Goal: Task Accomplishment & Management: Manage account settings

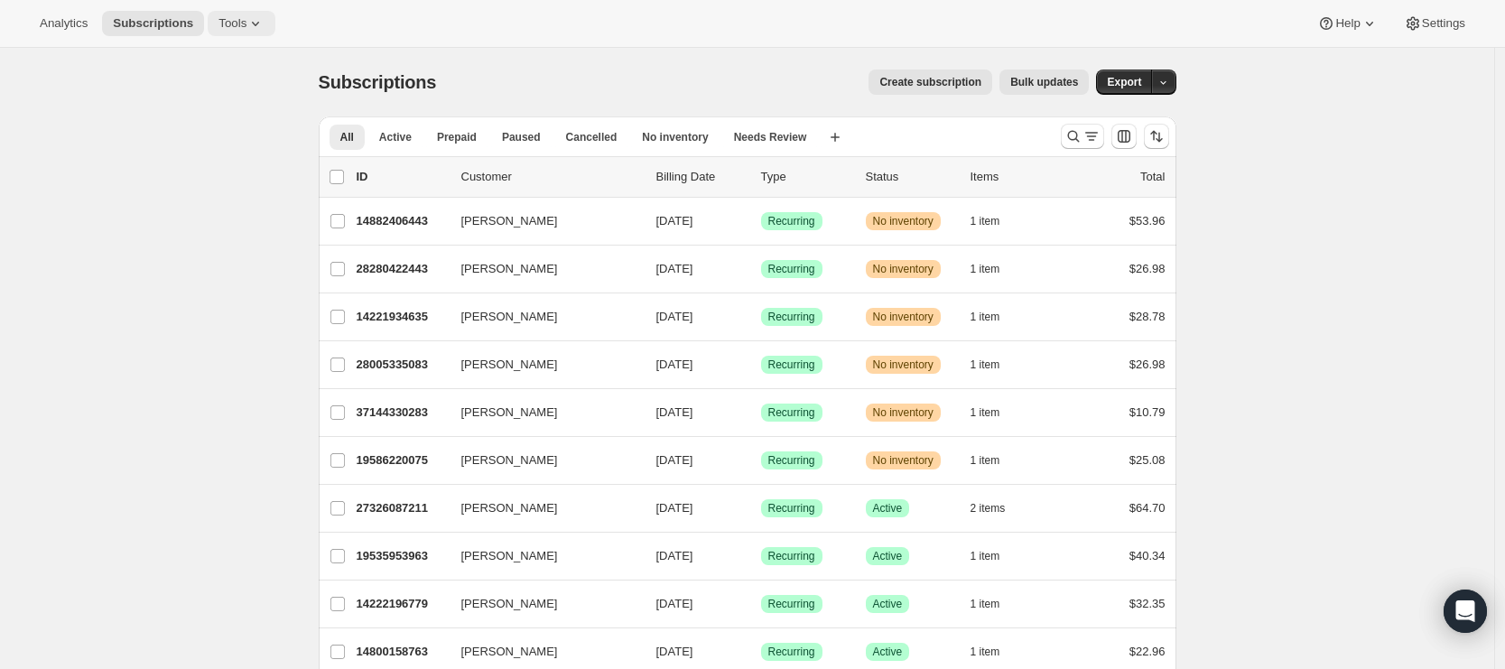
click at [258, 26] on icon at bounding box center [255, 23] width 18 height 18
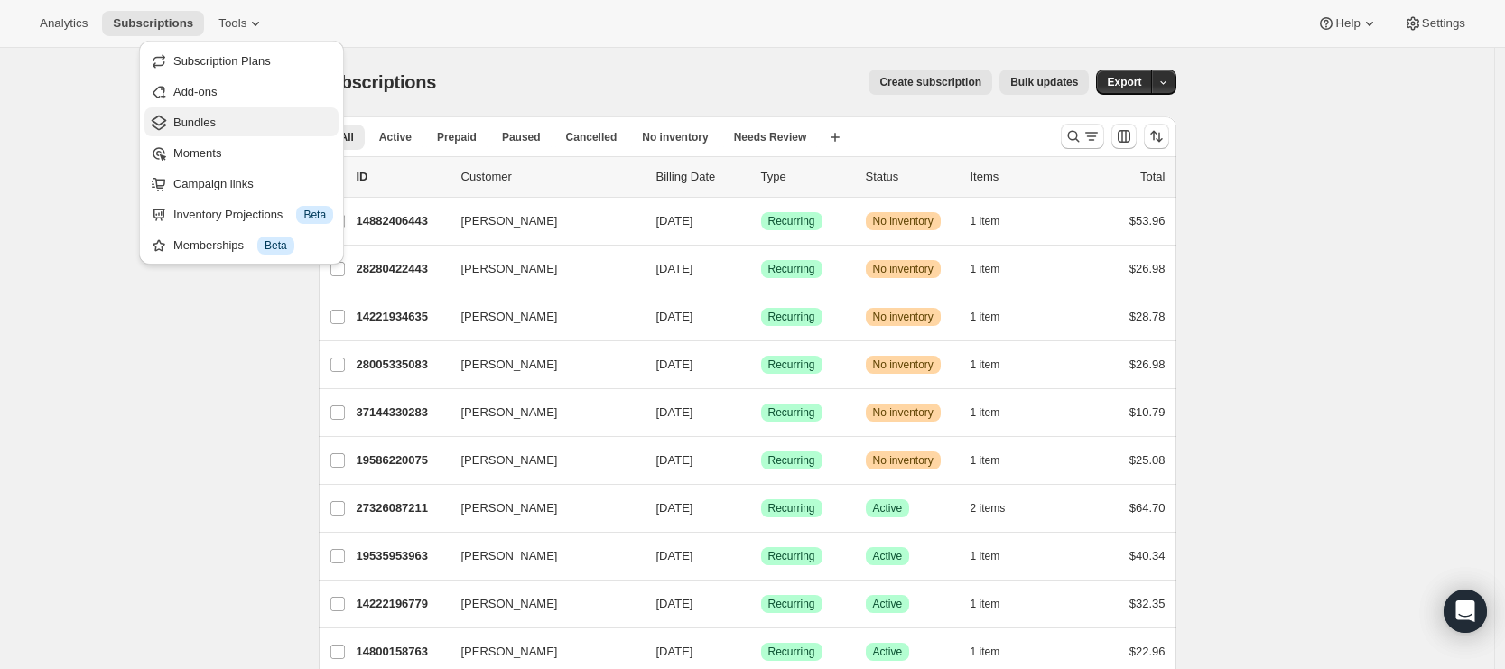
click at [211, 127] on span "Bundles" at bounding box center [194, 123] width 42 height 14
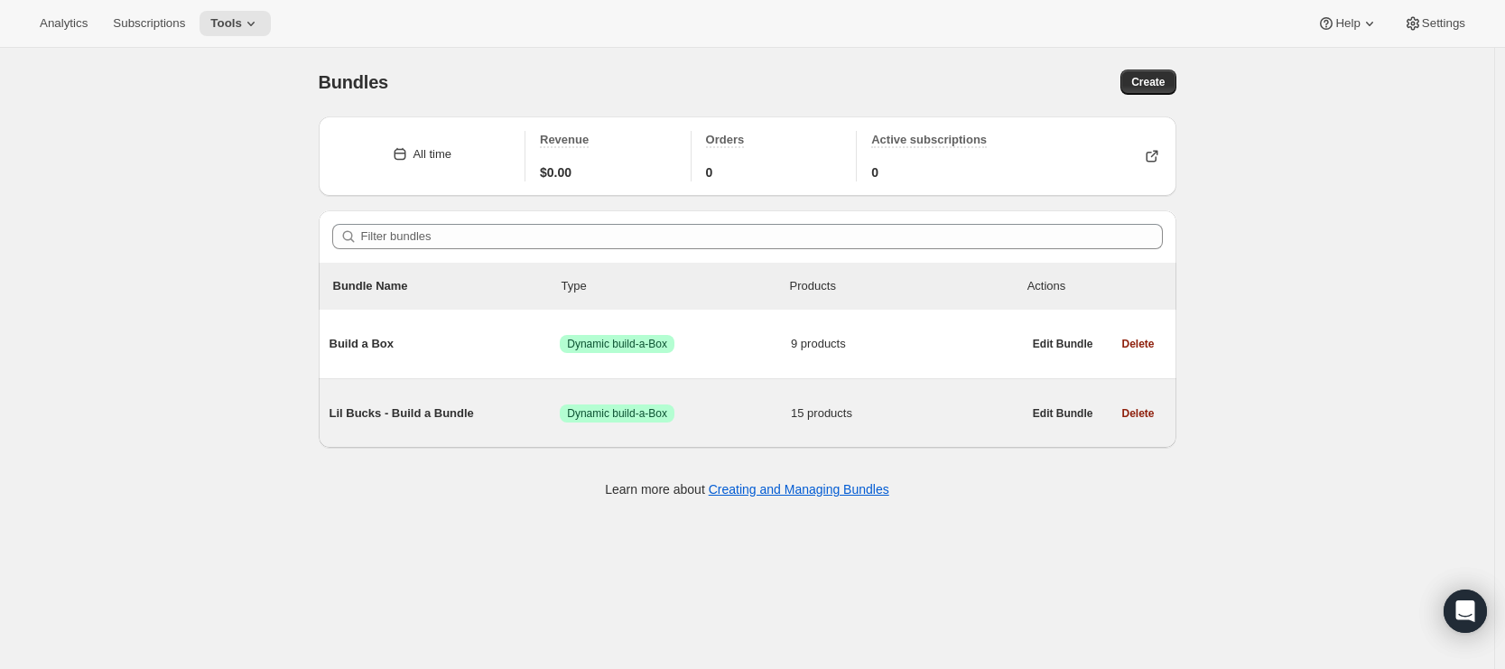
click at [531, 421] on span "Lil Bucks - Build a Bundle" at bounding box center [445, 413] width 231 height 18
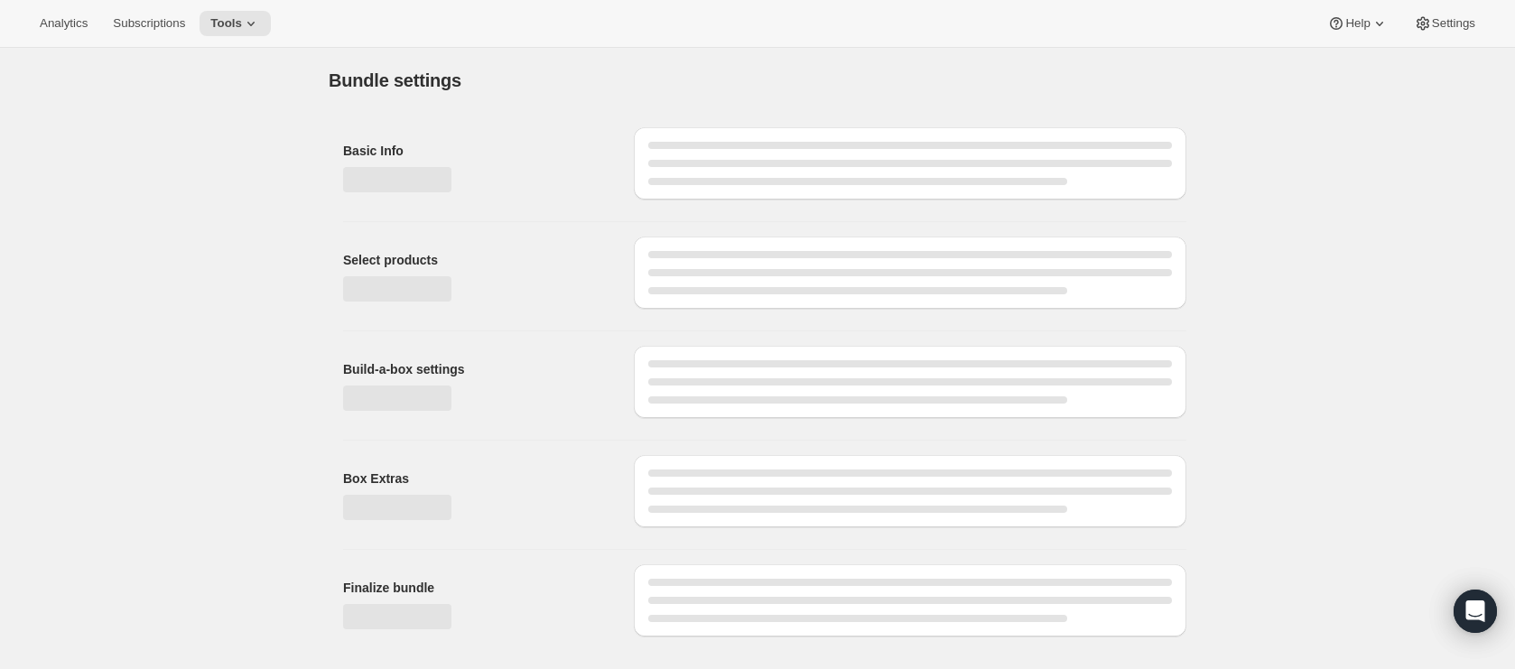
type input "Lil Bucks - Build a Bundle"
radio input "true"
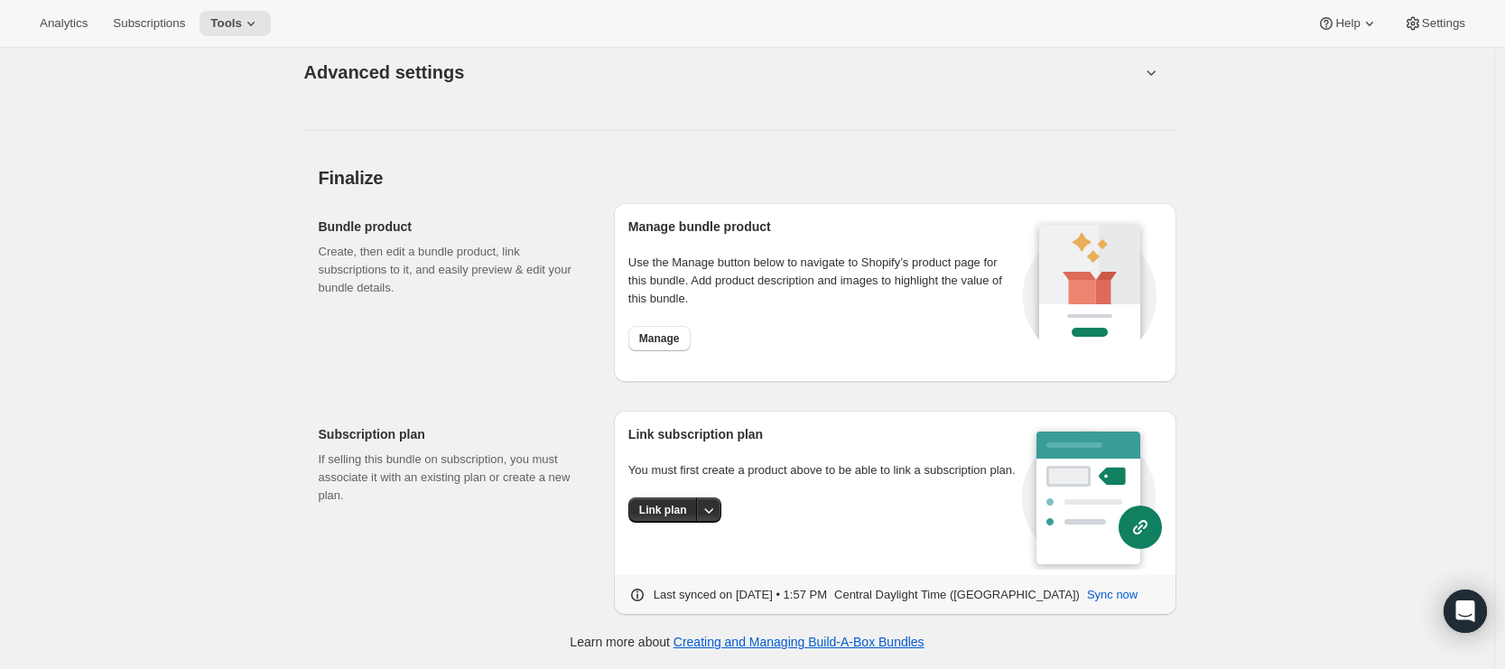
scroll to position [2531, 0]
click at [682, 517] on span "Link plan" at bounding box center [663, 510] width 48 height 14
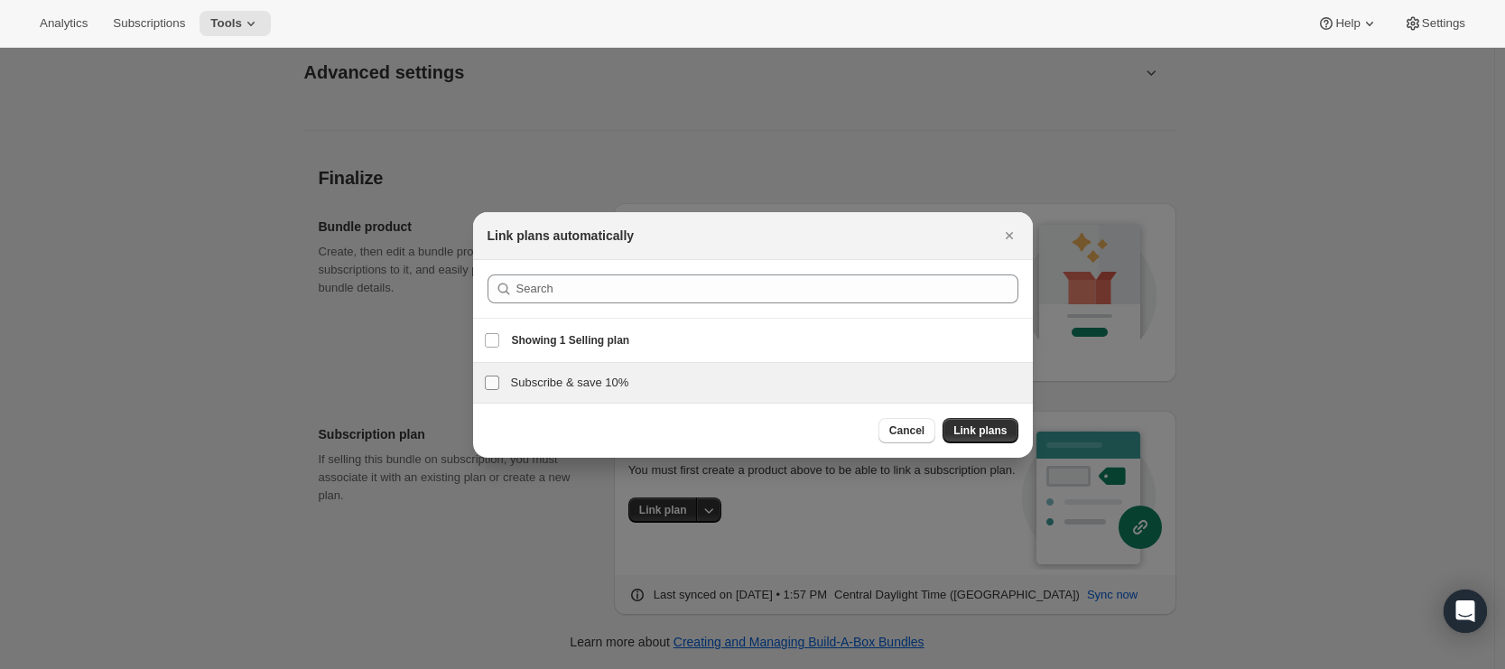
click at [489, 382] on input "Subscribe & save 10%" at bounding box center [492, 383] width 14 height 14
checkbox input "true"
click at [981, 436] on span "Link plans" at bounding box center [979, 430] width 53 height 14
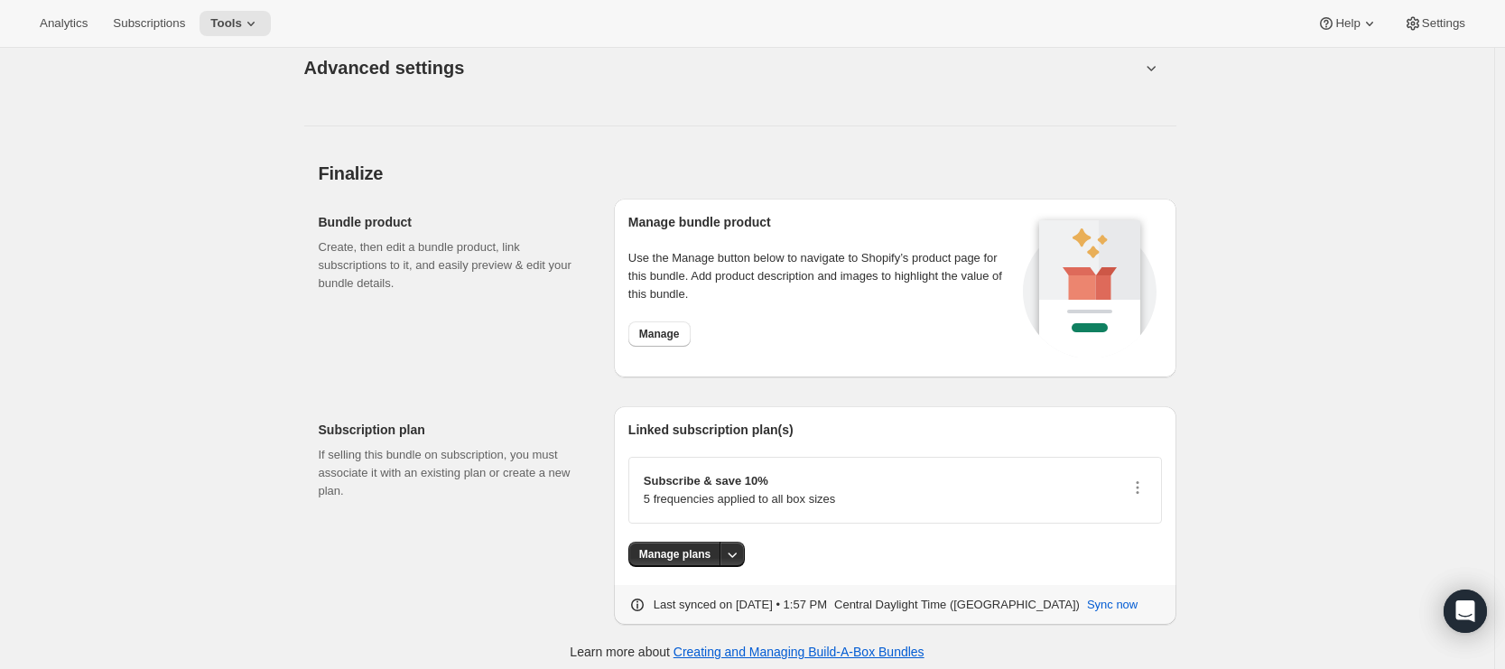
scroll to position [0, 0]
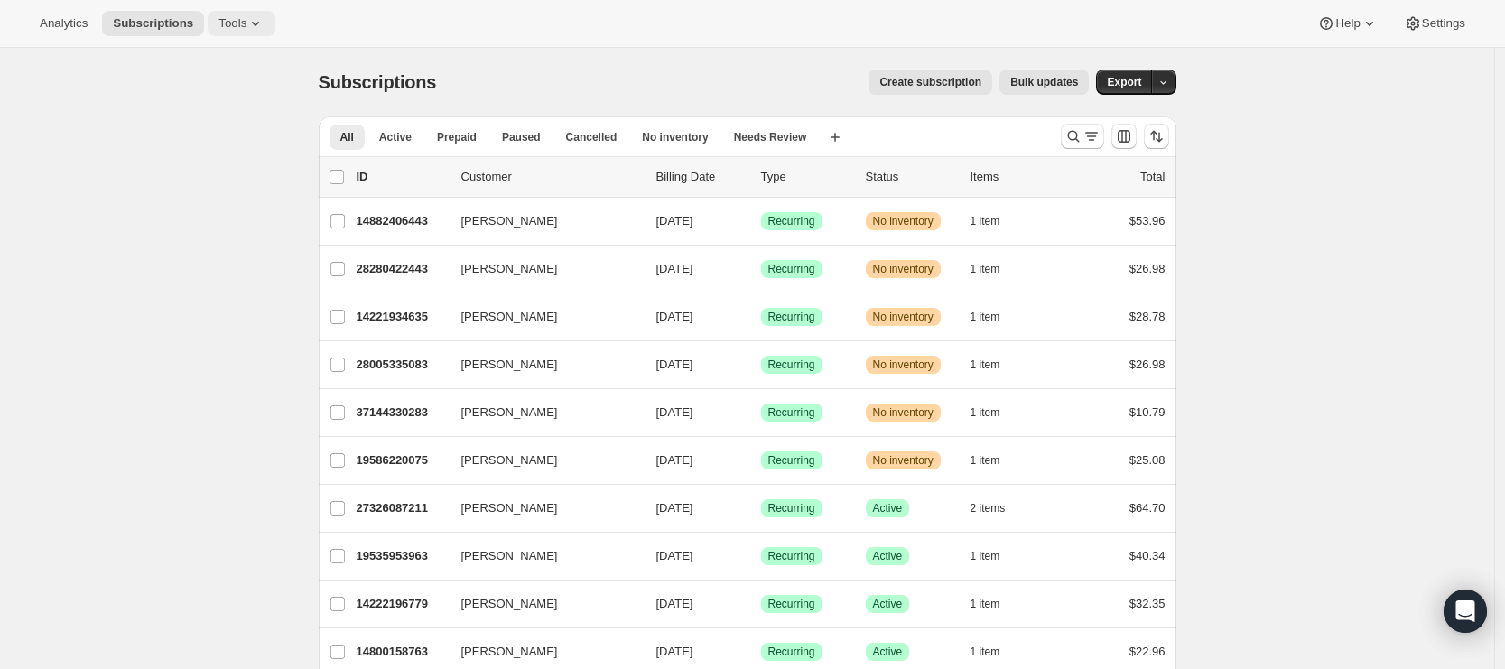
click at [245, 23] on span "Tools" at bounding box center [232, 23] width 28 height 14
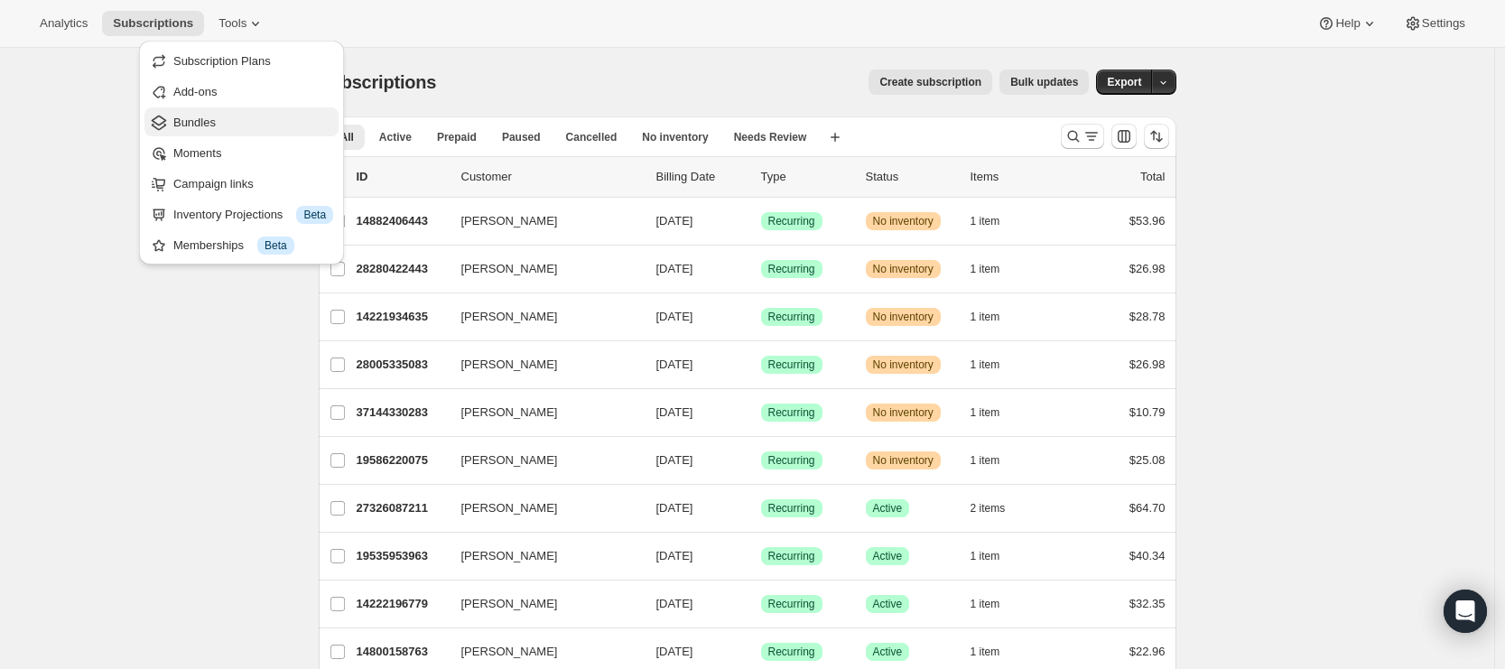
click at [228, 127] on span "Bundles" at bounding box center [253, 123] width 160 height 18
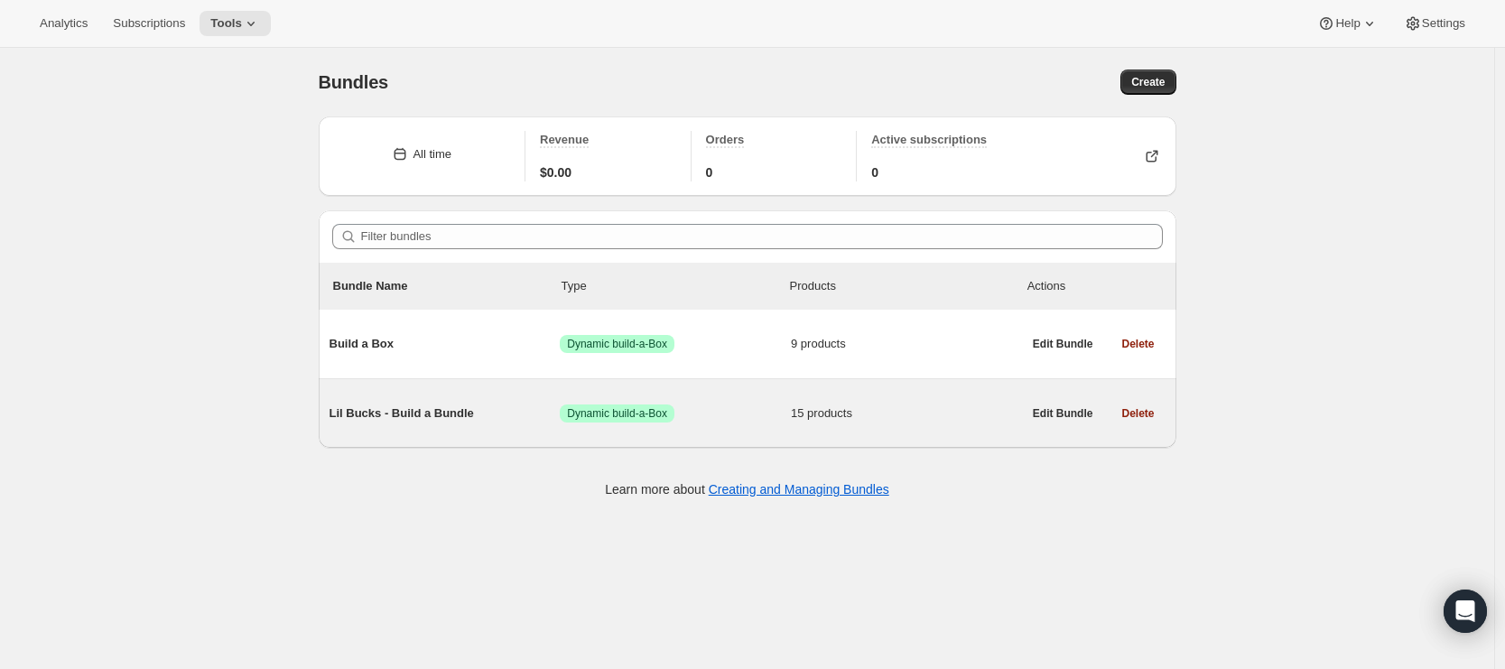
click at [505, 428] on div "Lil Bucks - Build a Bundle Success Dynamic build-a-Box 15 products" at bounding box center [676, 413] width 692 height 47
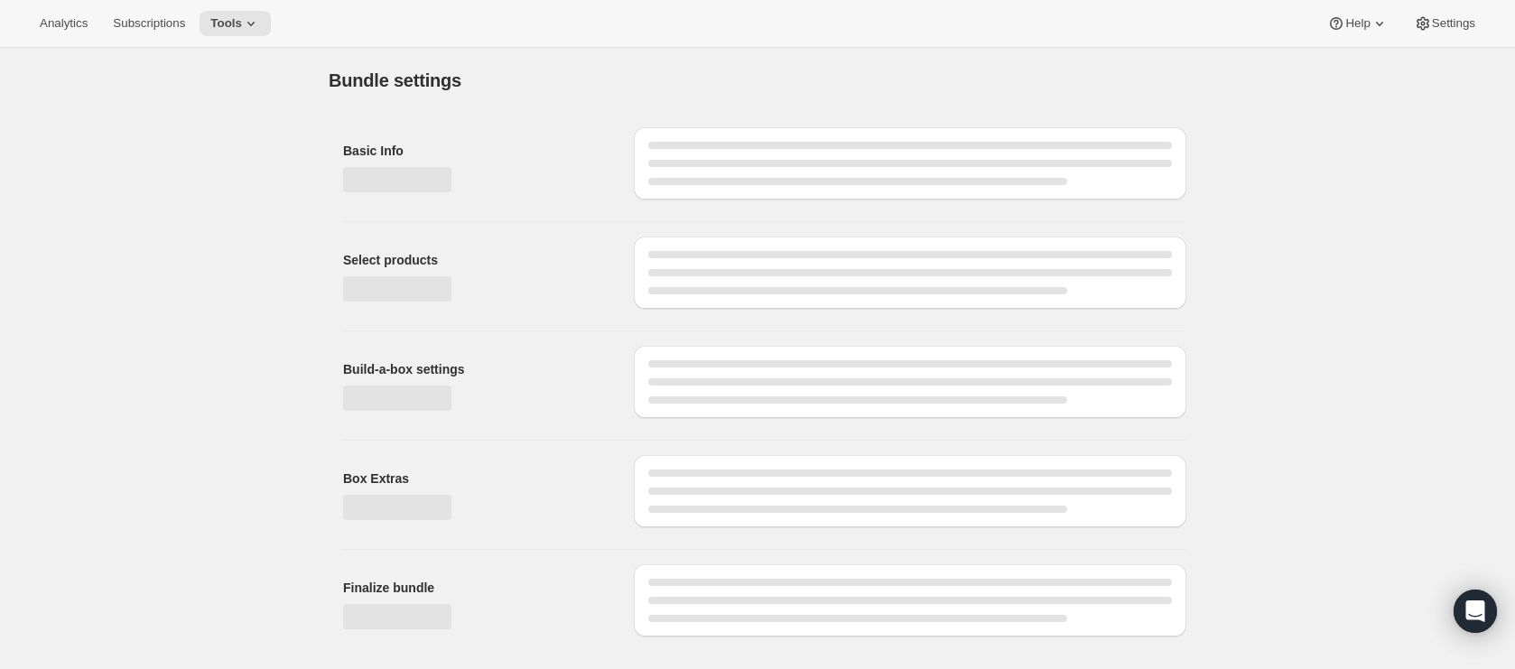
type input "Lil Bucks - Build a Bundle"
radio input "true"
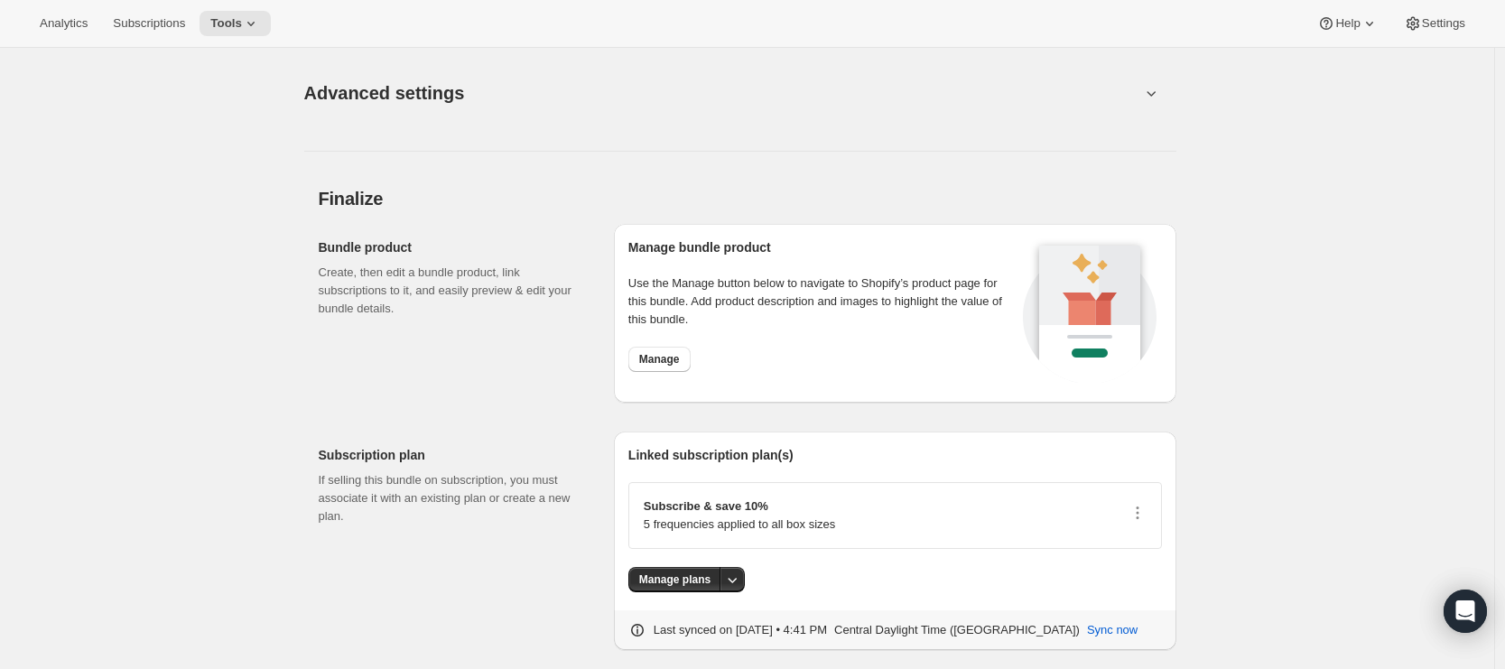
scroll to position [2546, 0]
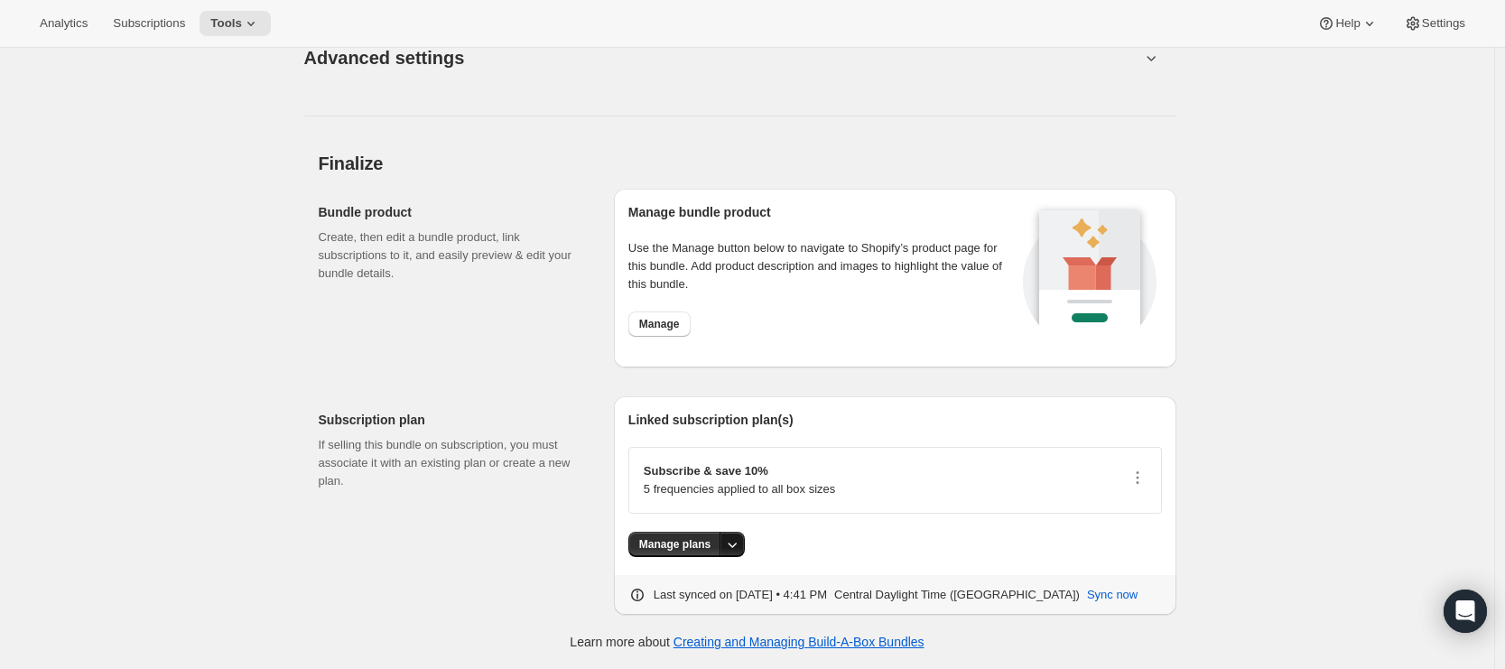
click at [741, 552] on icon "More actions" at bounding box center [732, 544] width 18 height 18
click at [711, 581] on span "Manage plans" at bounding box center [692, 588] width 74 height 14
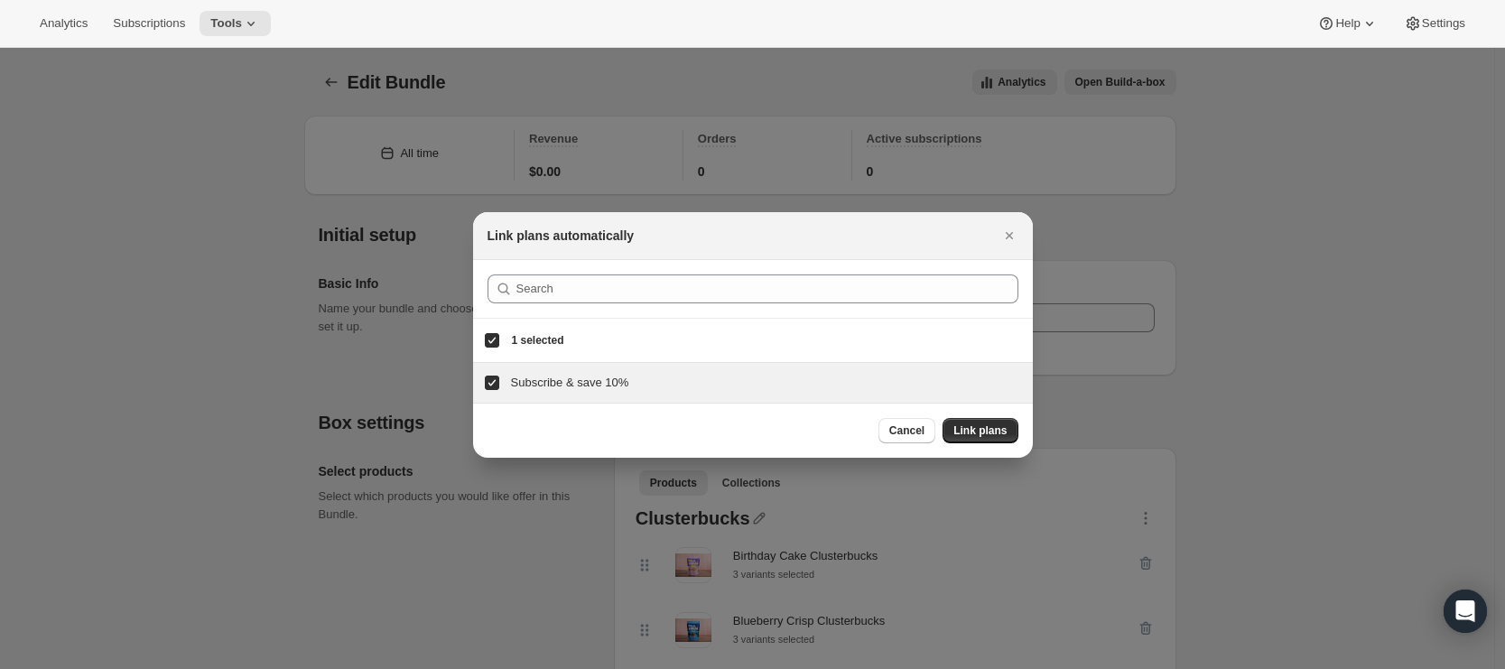
scroll to position [0, 0]
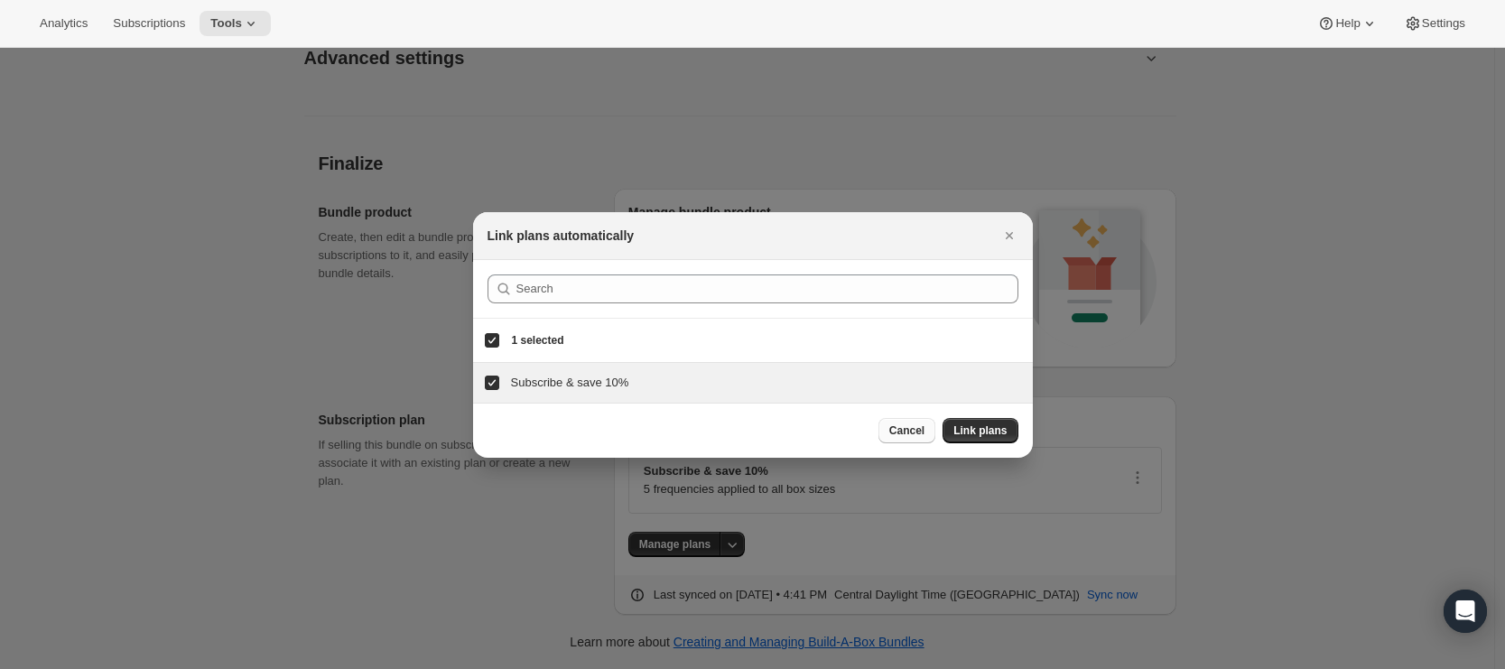
click at [905, 431] on span "Cancel" at bounding box center [906, 430] width 35 height 14
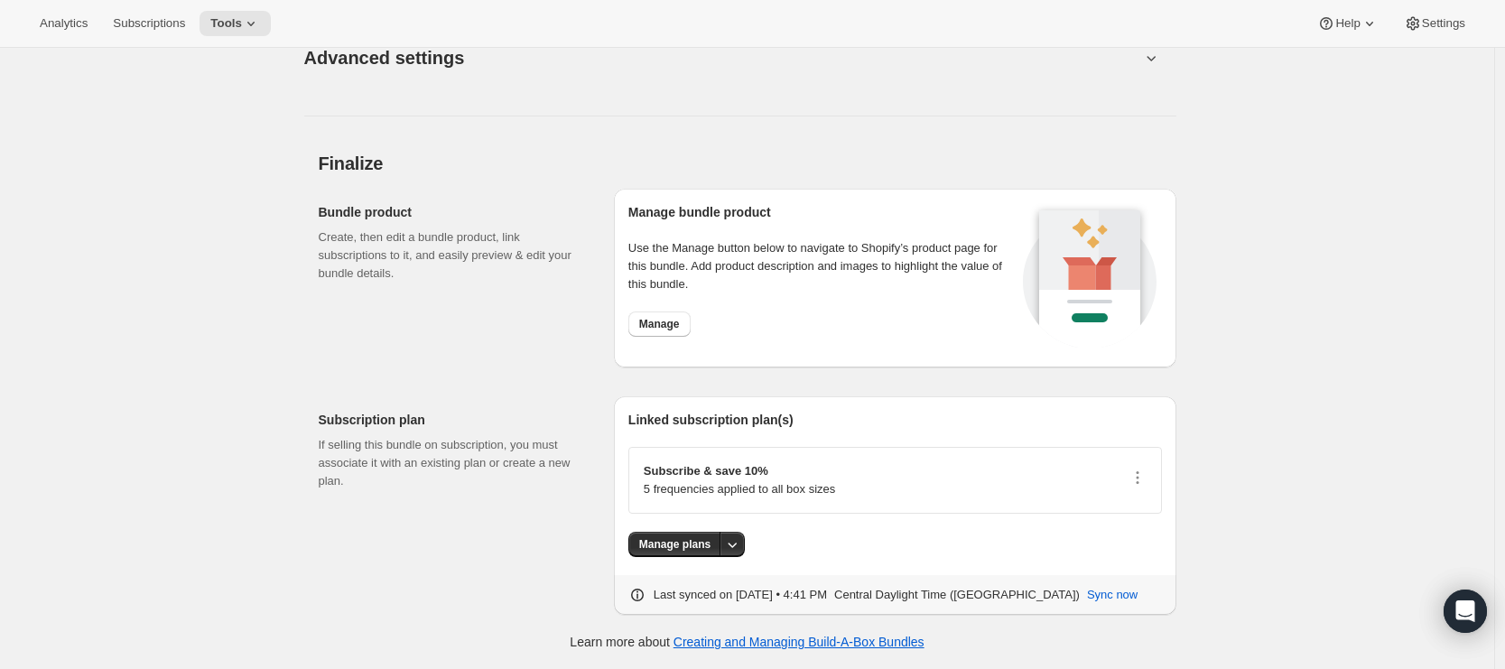
click at [868, 492] on div "Subscribe & save 10% 5 frequencies applied to all box sizes" at bounding box center [895, 480] width 503 height 36
click at [1135, 479] on icon "button" at bounding box center [1138, 478] width 18 height 18
click at [1105, 514] on span "Specify plans by box size" at bounding box center [1139, 517] width 132 height 14
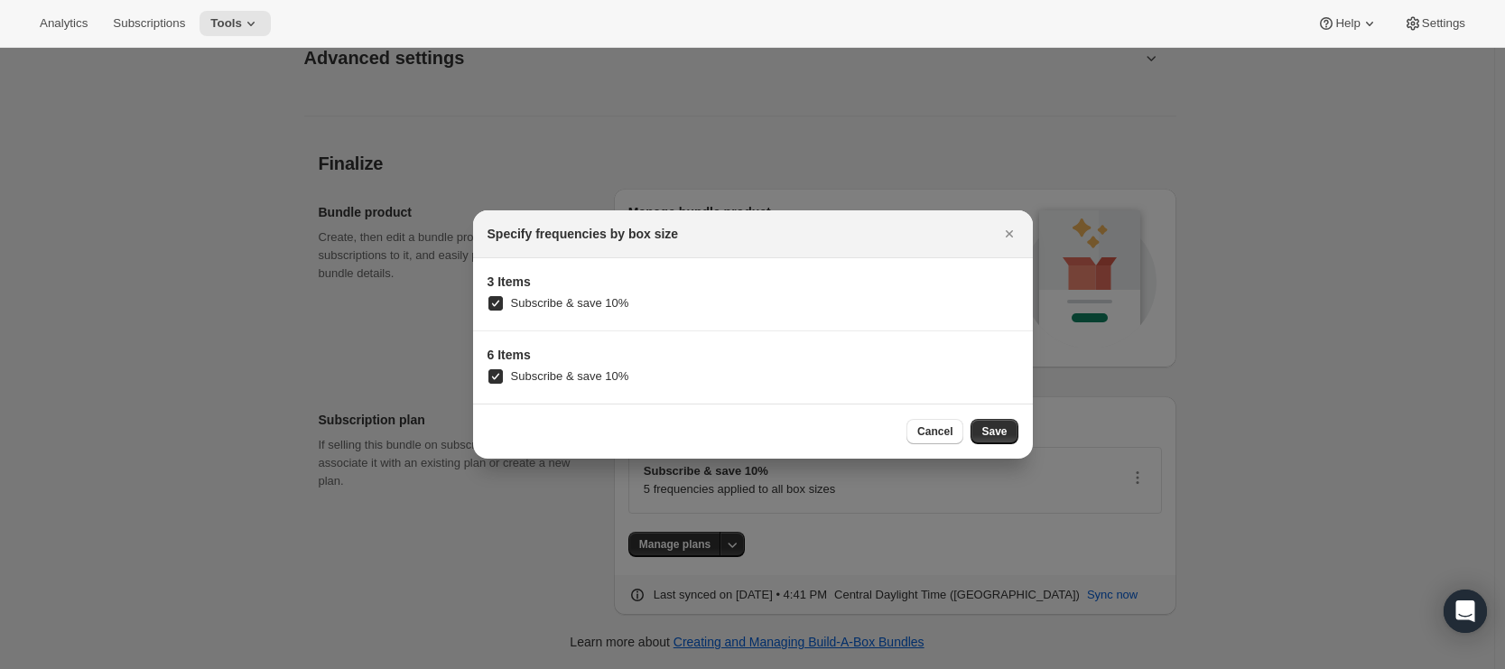
scroll to position [0, 0]
click at [946, 433] on span "Cancel" at bounding box center [934, 431] width 35 height 14
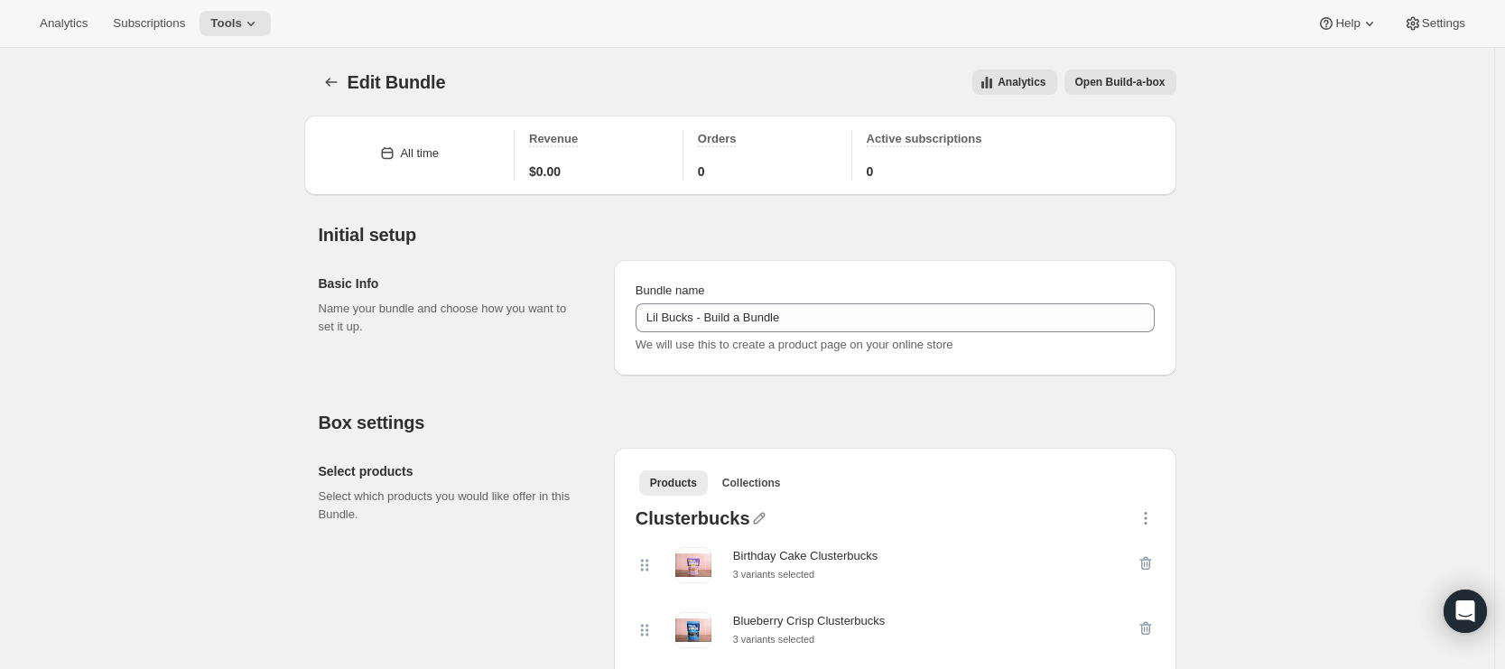
scroll to position [2546, 0]
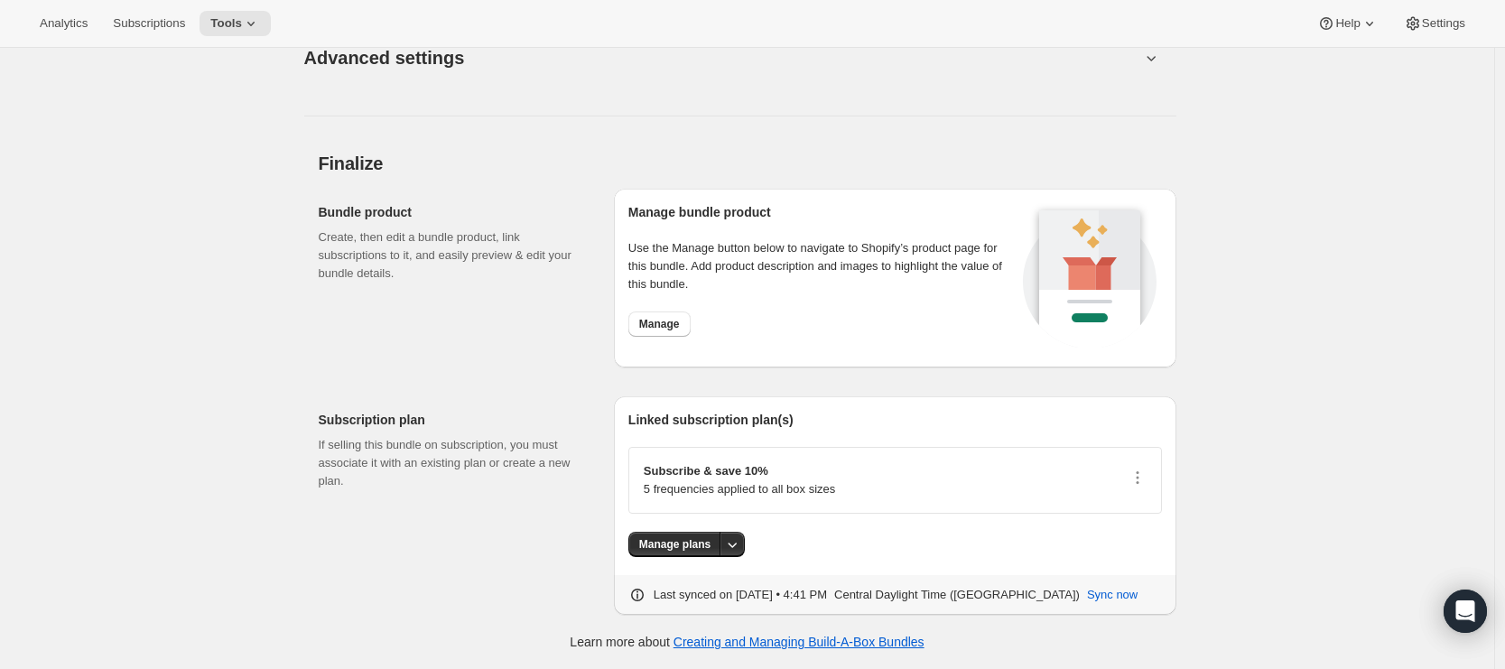
click at [981, 482] on div "Subscribe & save 10% 5 frequencies applied to all box sizes" at bounding box center [895, 480] width 503 height 36
click at [1151, 473] on div "Subscribe & save 10% 5 frequencies applied to all box sizes" at bounding box center [895, 480] width 534 height 67
click at [1147, 475] on icon "button" at bounding box center [1138, 478] width 18 height 18
click at [1139, 542] on span "Edit plan details" at bounding box center [1114, 548] width 83 height 14
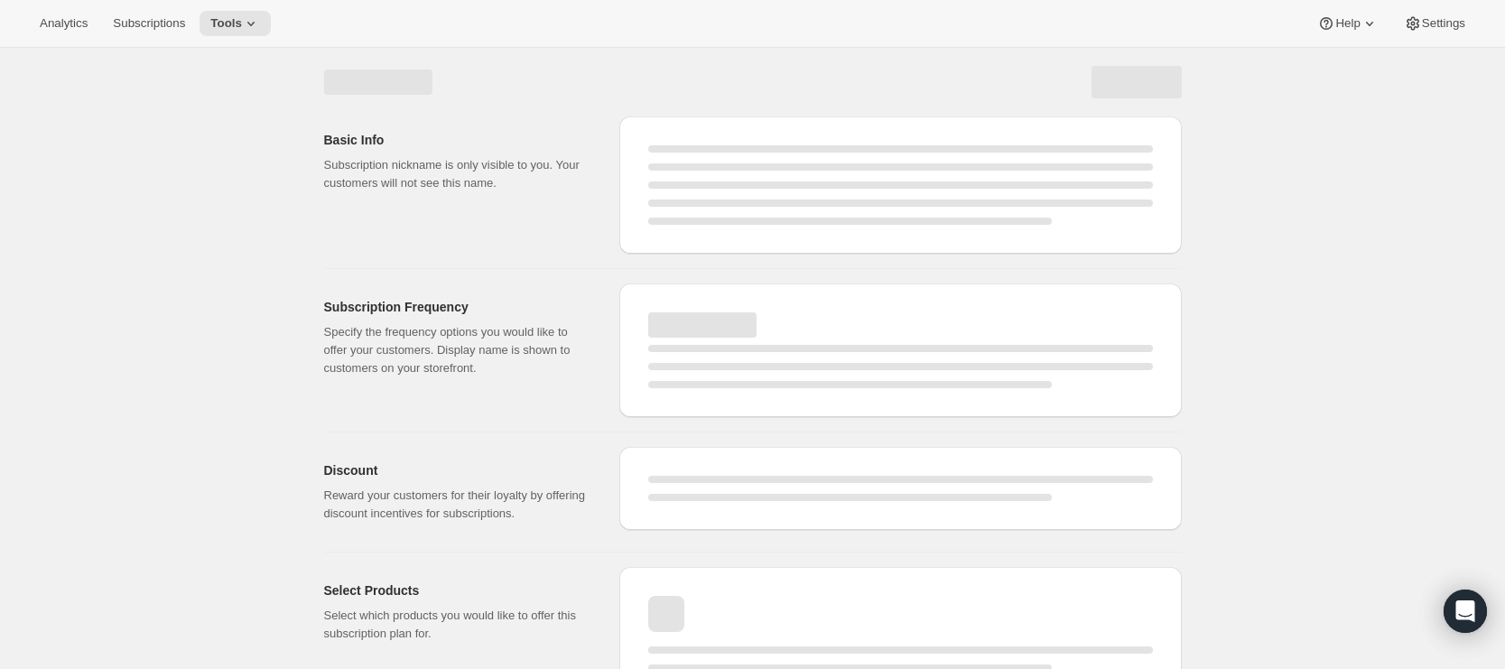
select select "WEEK"
select select "MONTH"
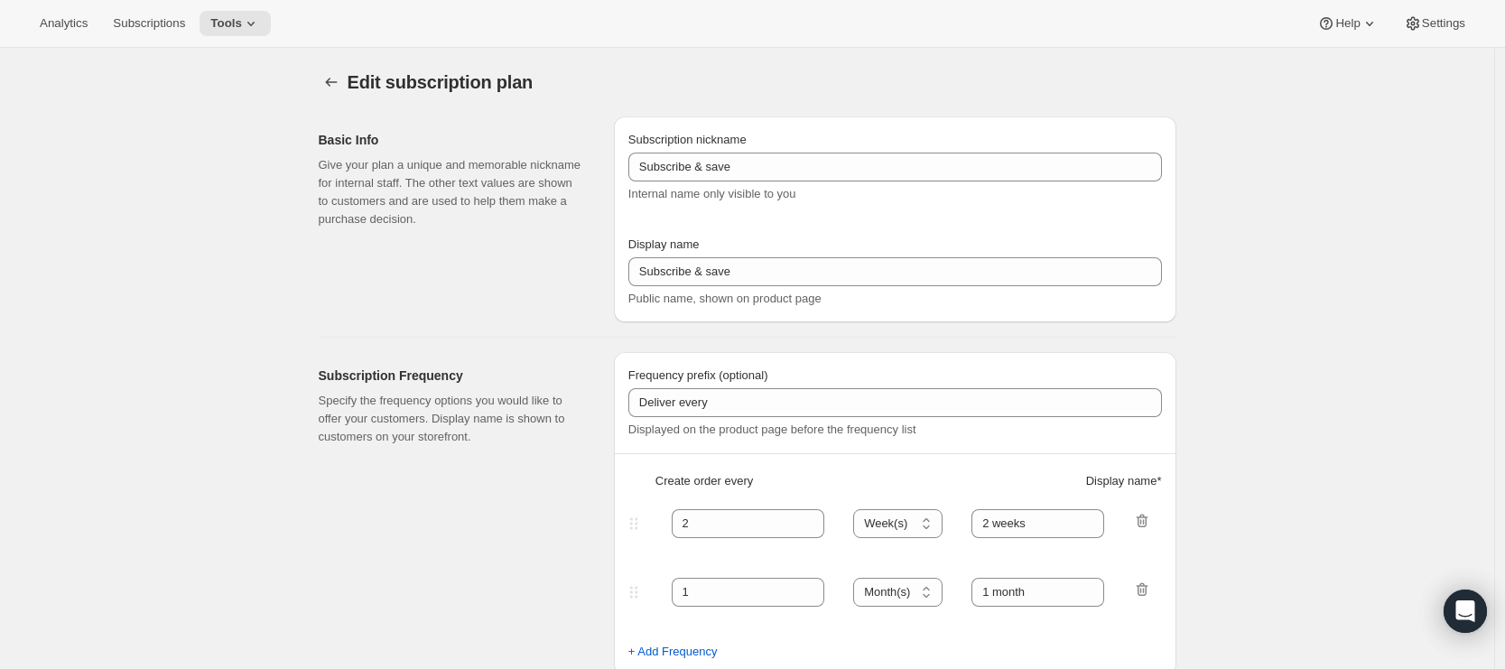
type input "Subscribe & save 10%"
type input "15"
select select "DAY"
type input "Every 15 days"
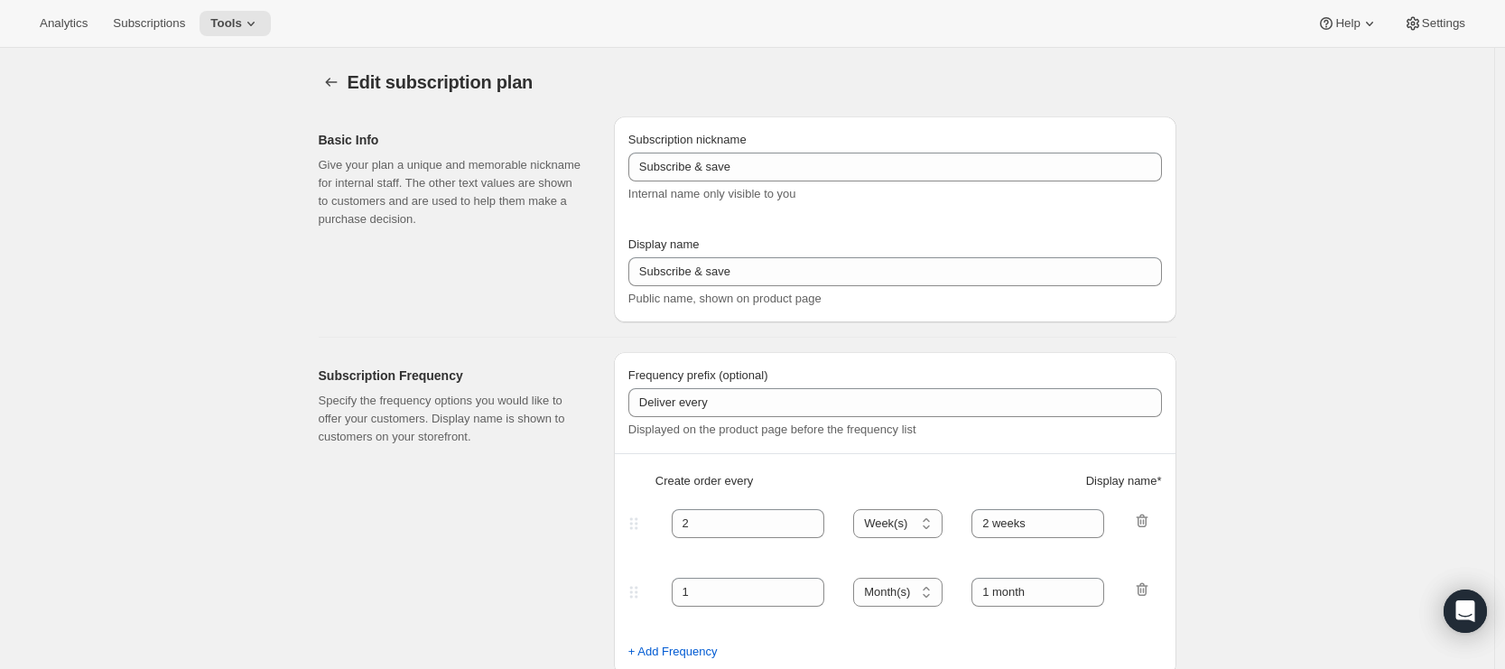
type input "30"
select select "DAY"
type input "Every 30 days"
type input "10"
click at [249, 14] on button "Tools" at bounding box center [235, 23] width 71 height 25
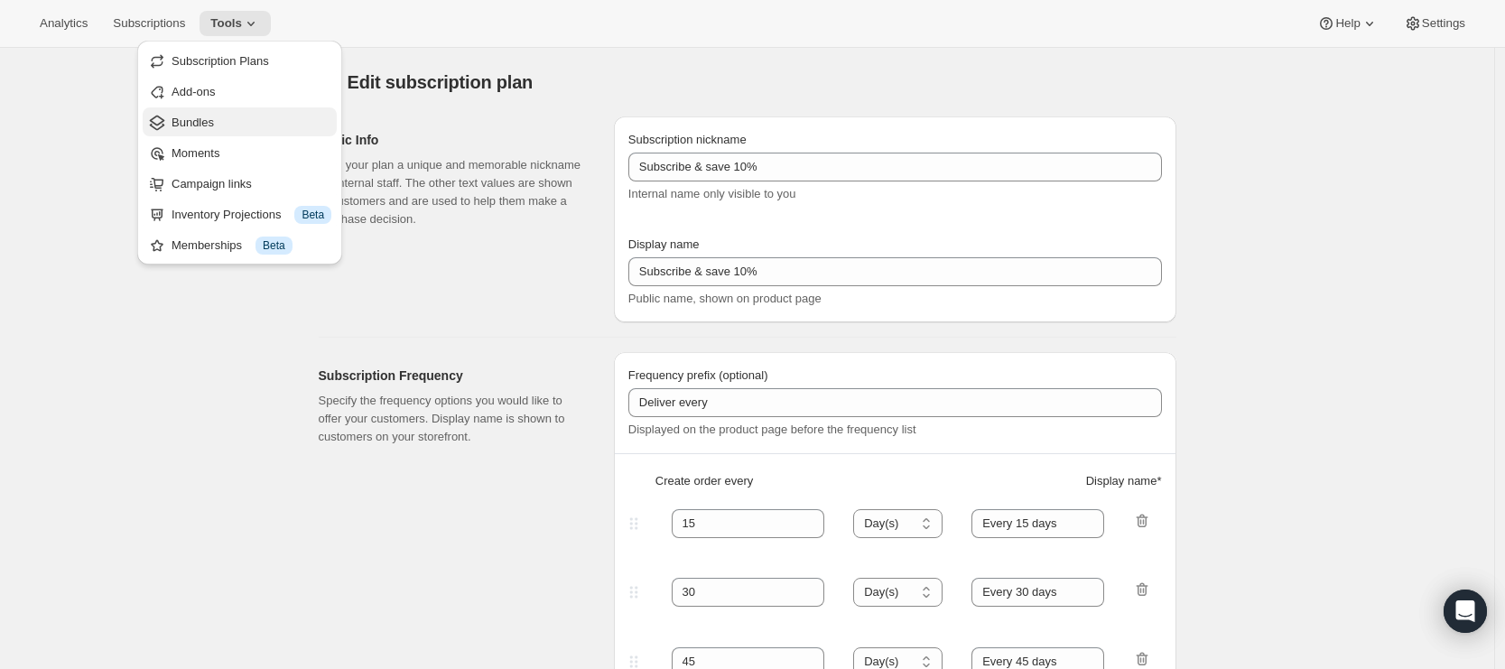
click at [214, 122] on span "Bundles" at bounding box center [193, 123] width 42 height 14
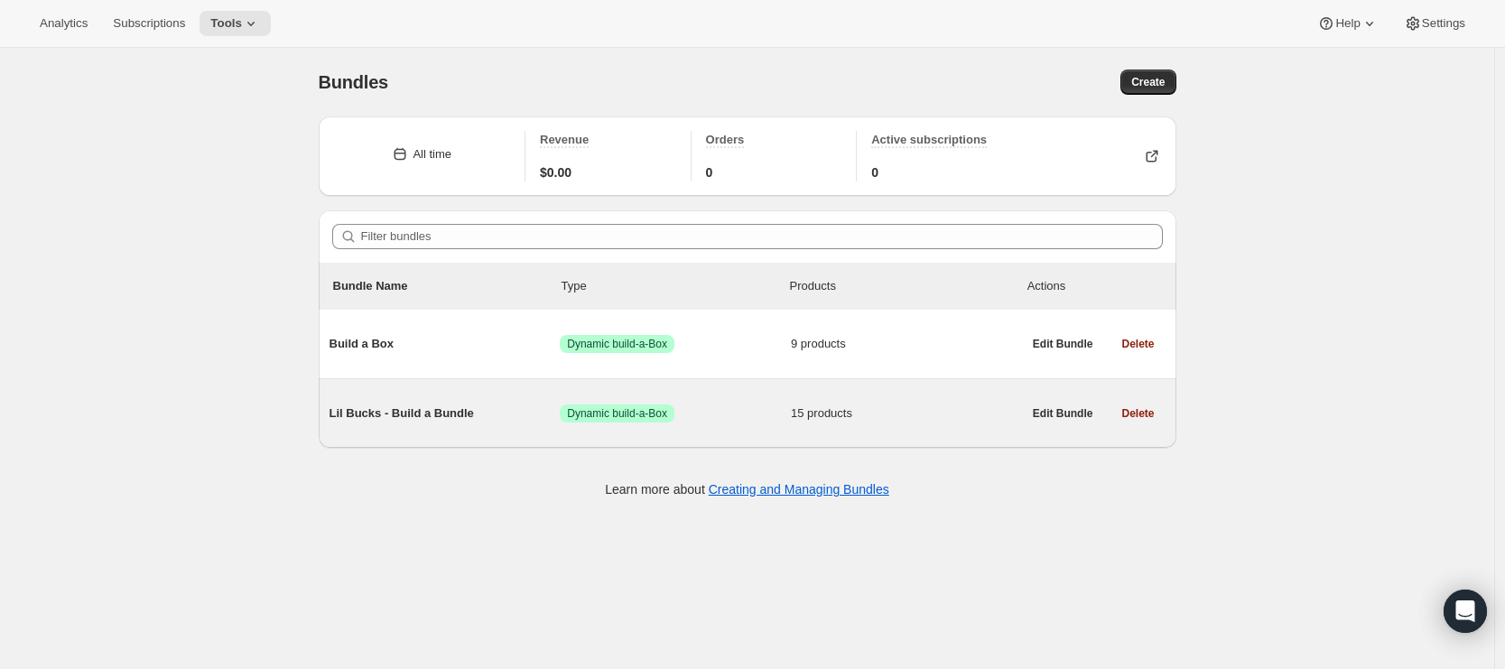
click at [868, 431] on div "Lil Bucks - Build a Bundle Success Dynamic build-a-Box 15 products" at bounding box center [676, 413] width 692 height 47
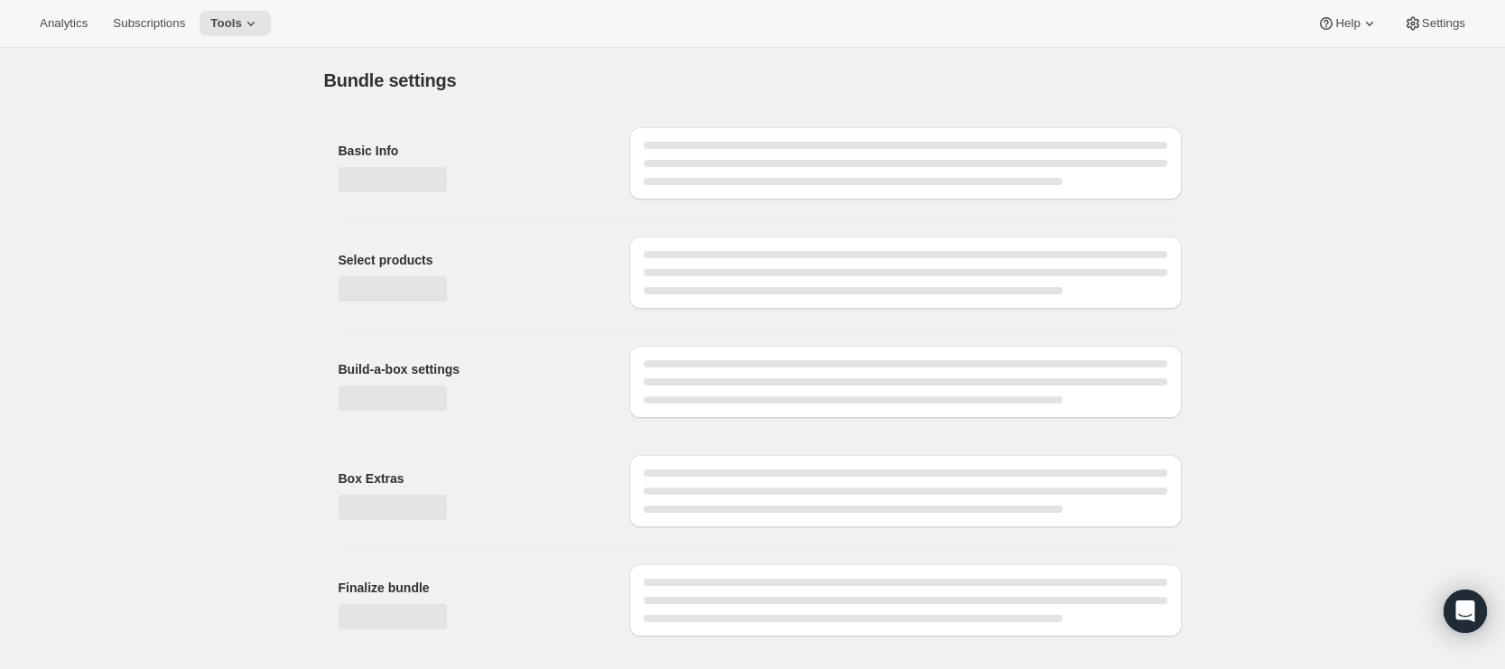
type input "Lil Bucks - Build a Bundle"
radio input "true"
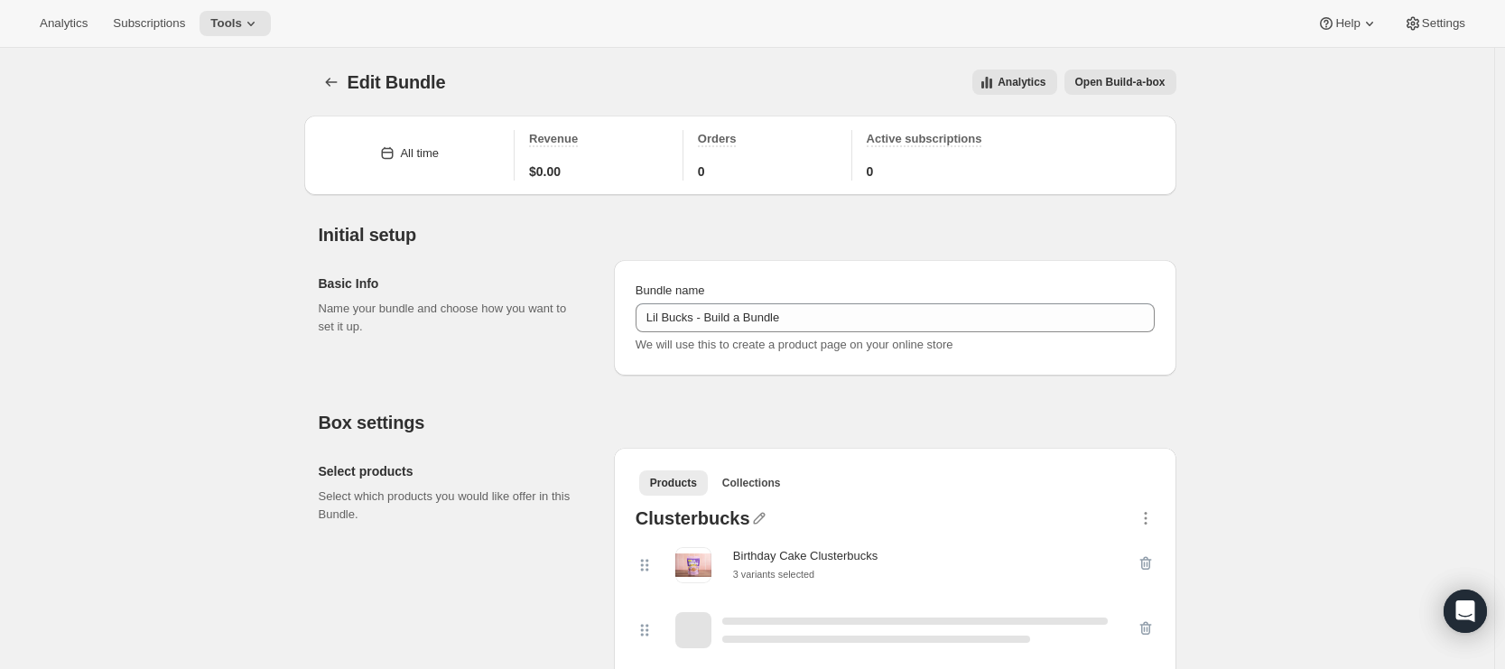
click at [1124, 87] on span "Open Build-a-box" at bounding box center [1120, 82] width 90 height 14
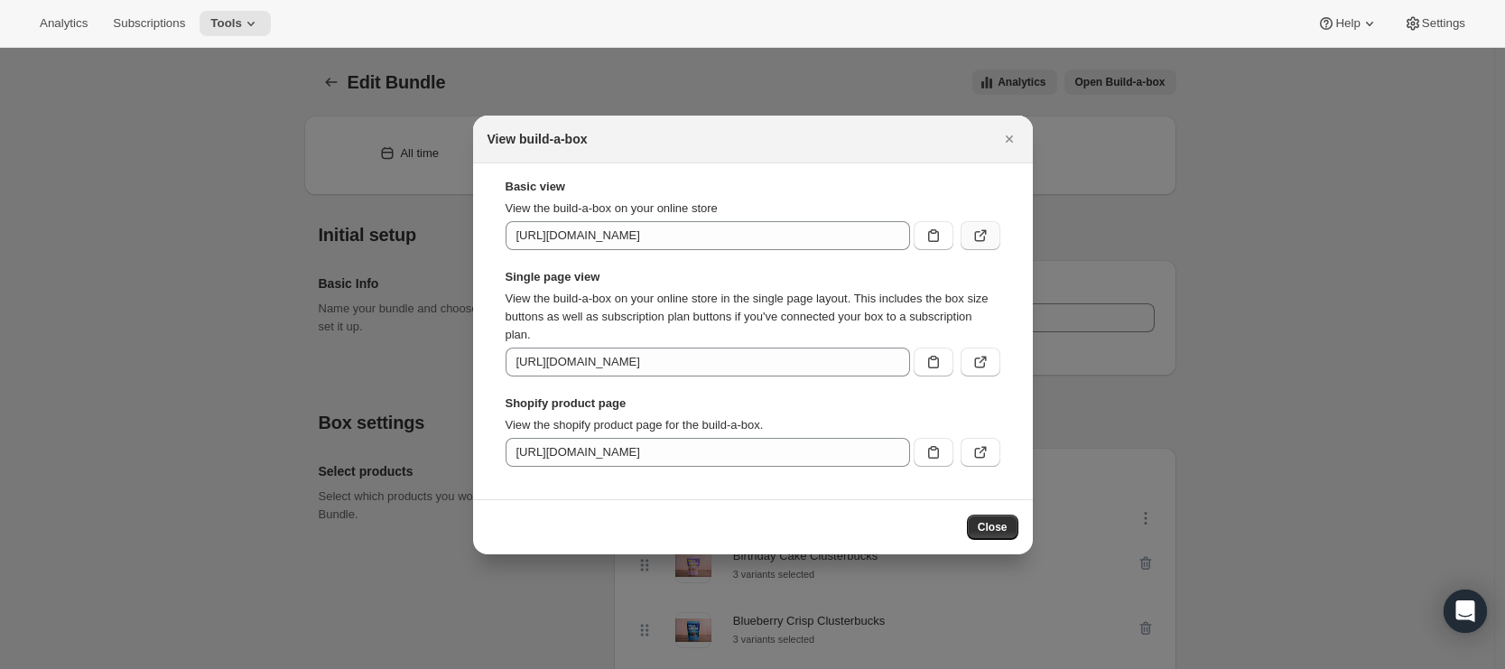
click at [974, 236] on icon ":rj9:" at bounding box center [979, 236] width 11 height 11
click at [967, 349] on button ":rj9:" at bounding box center [981, 362] width 40 height 29
